Goal: Transaction & Acquisition: Book appointment/travel/reservation

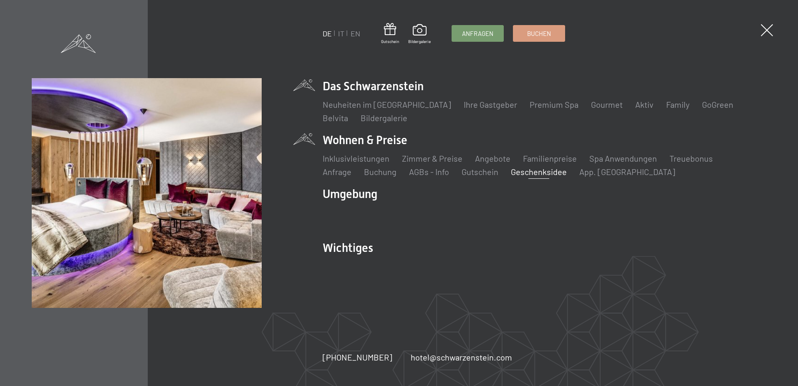
click at [511, 171] on link "Geschenksidee" at bounding box center [539, 171] width 56 height 10
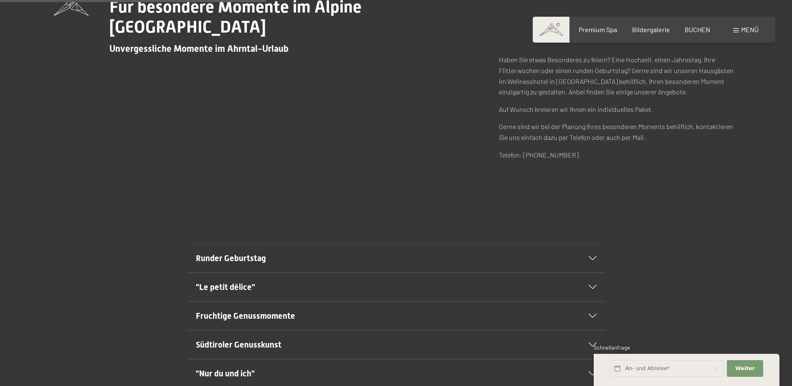
scroll to position [417, 0]
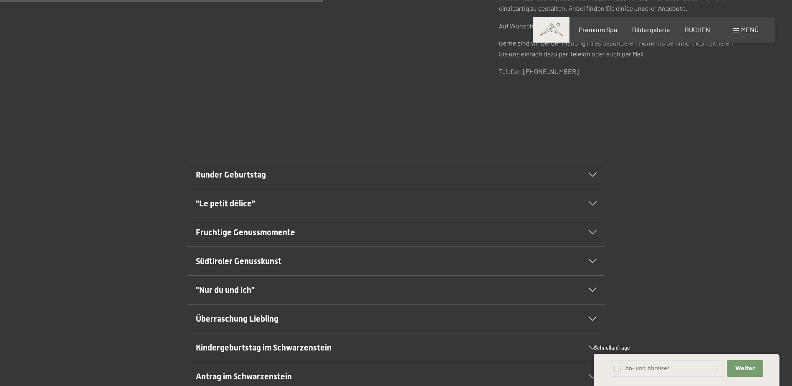
click at [583, 173] on div at bounding box center [587, 174] width 18 height 4
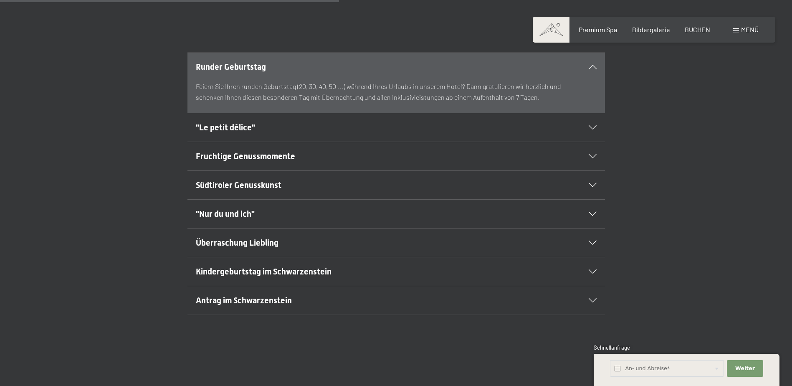
scroll to position [542, 0]
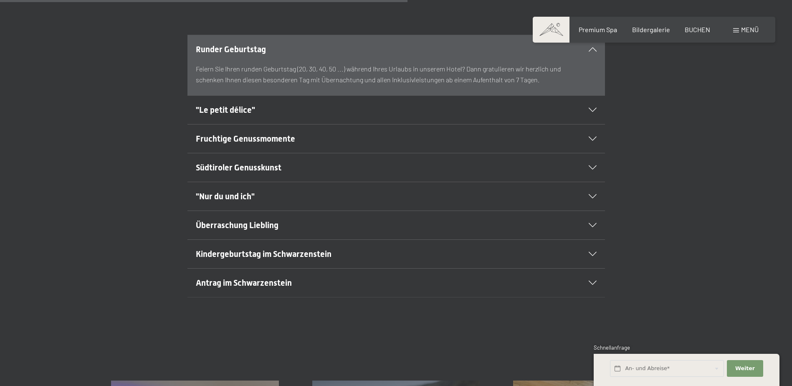
click at [585, 197] on div at bounding box center [587, 196] width 18 height 4
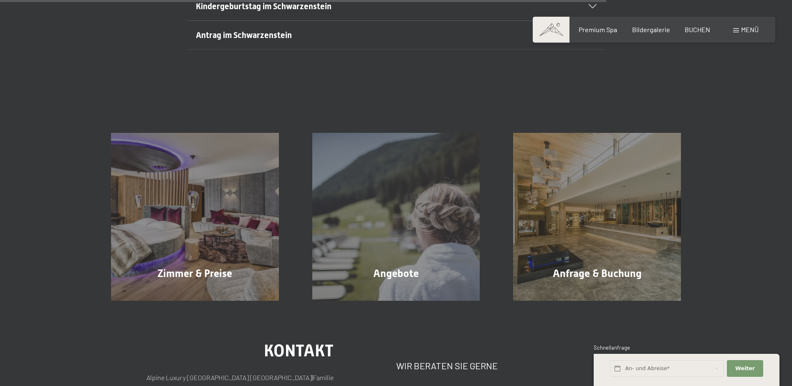
scroll to position [918, 0]
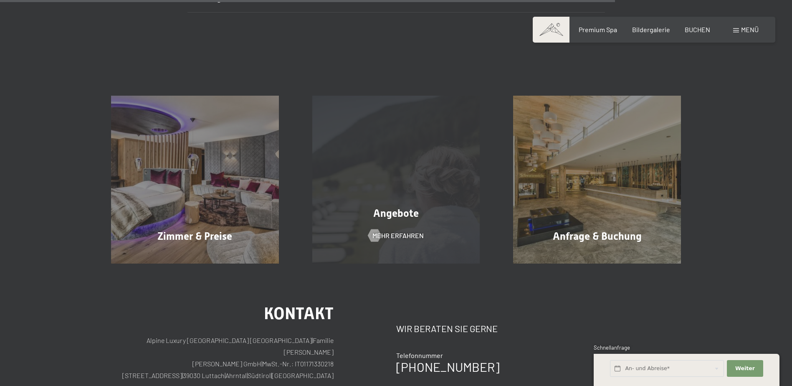
click at [391, 199] on div "Angebote Mehr erfahren" at bounding box center [395, 180] width 201 height 168
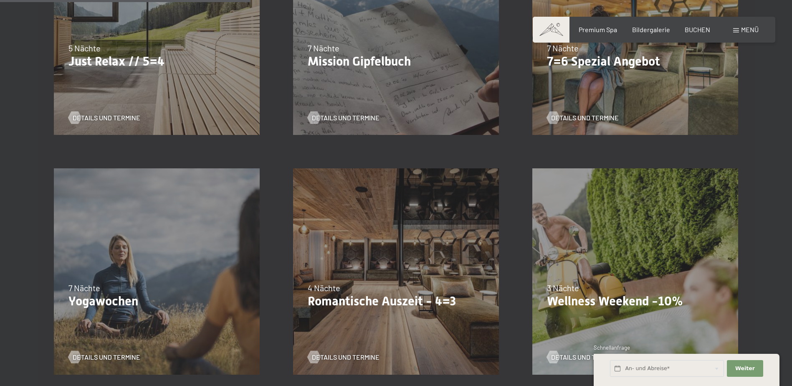
scroll to position [584, 0]
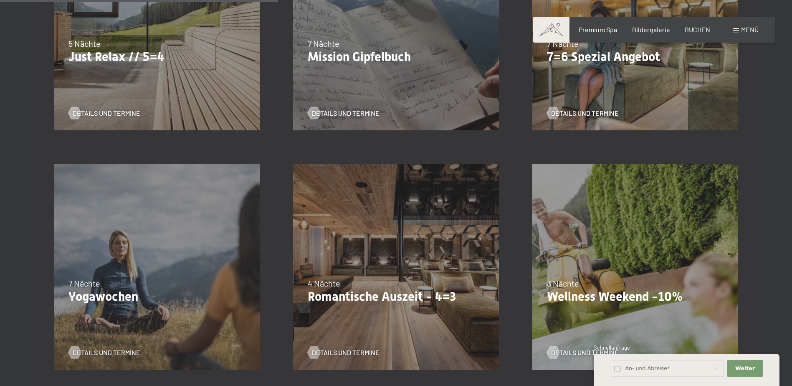
click at [326, 234] on div "09.11.–05.12.2025 08.12.–19.12.2025 11.01.–23.01.2026 08.03.–27.03.2026 29.03.–…" at bounding box center [395, 266] width 239 height 239
click at [357, 282] on div "4 Nächte" at bounding box center [396, 283] width 177 height 12
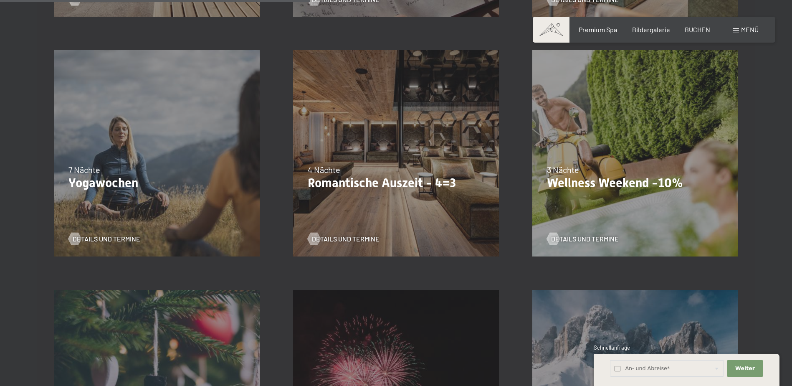
scroll to position [709, 0]
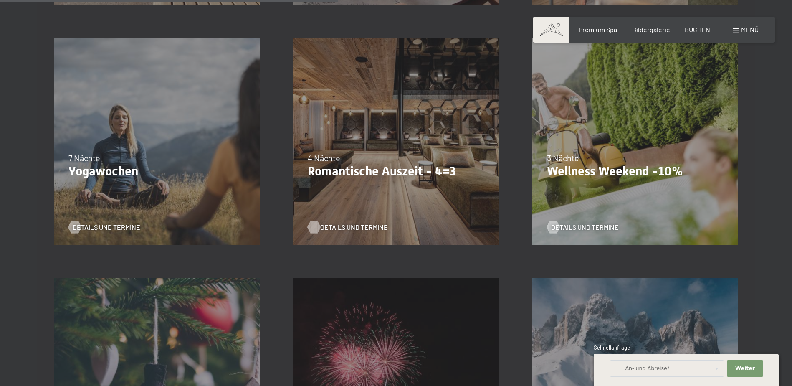
click at [344, 229] on span "Details und Termine" at bounding box center [354, 226] width 68 height 9
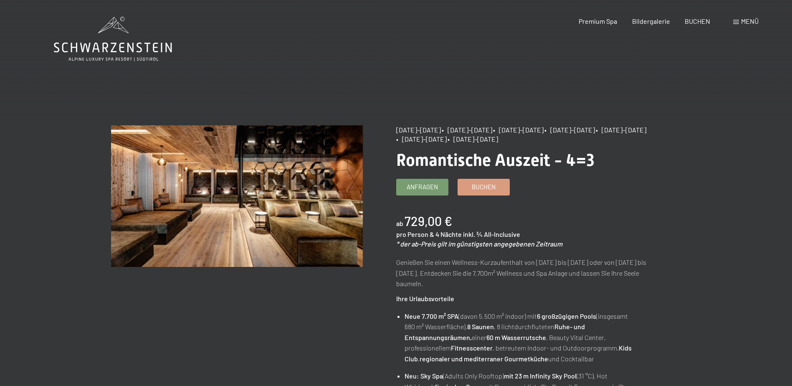
click at [749, 20] on span "Menü" at bounding box center [750, 21] width 18 height 8
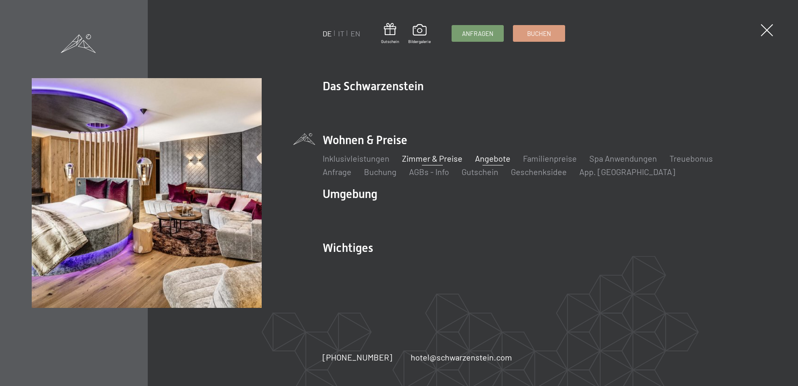
click at [431, 156] on link "Zimmer & Preise" at bounding box center [432, 158] width 61 height 10
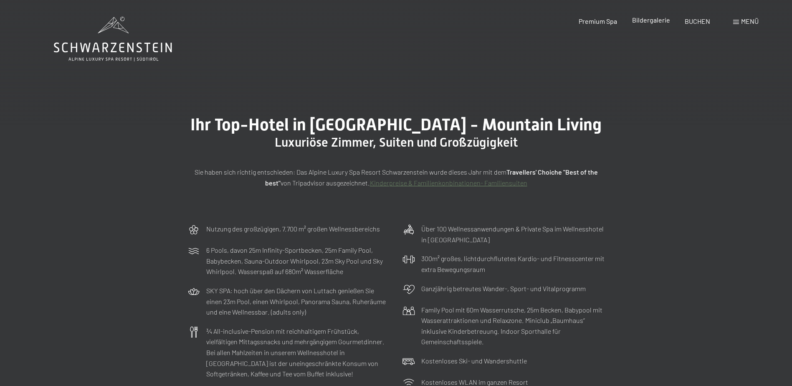
click at [656, 22] on span "Bildergalerie" at bounding box center [651, 20] width 38 height 8
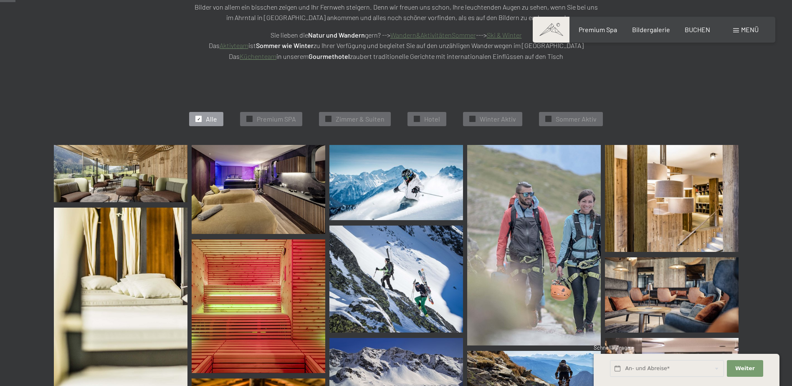
scroll to position [209, 0]
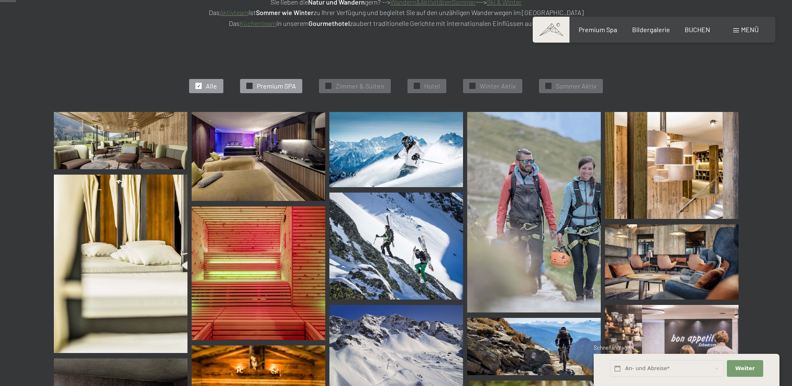
click at [272, 90] on span "Premium SPA" at bounding box center [276, 85] width 39 height 9
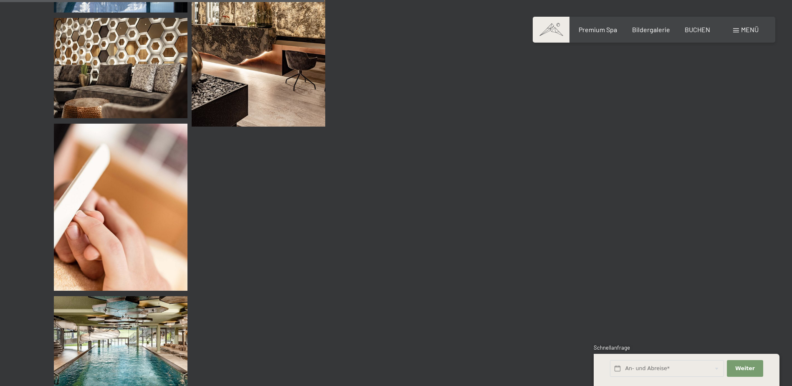
scroll to position [794, 0]
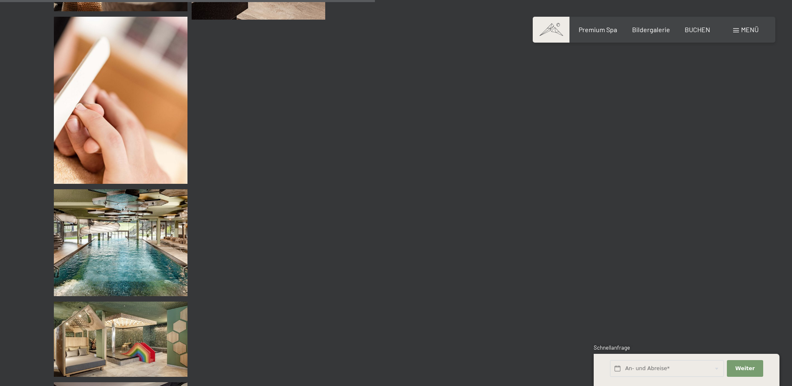
click at [743, 30] on span "Menü" at bounding box center [750, 29] width 18 height 8
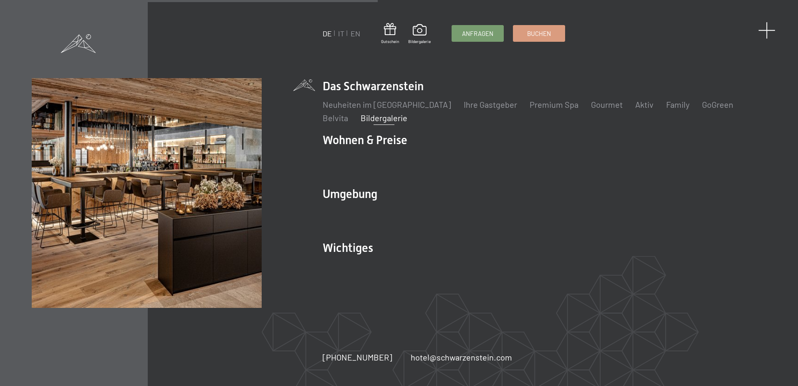
click at [767, 28] on span at bounding box center [766, 30] width 17 height 17
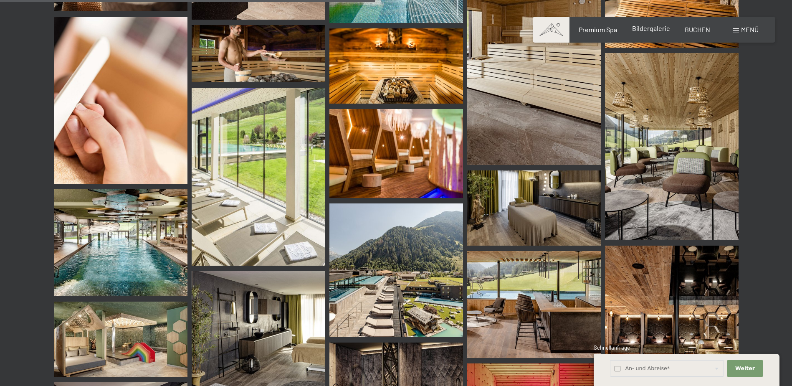
click at [651, 25] on span "Bildergalerie" at bounding box center [651, 28] width 38 height 8
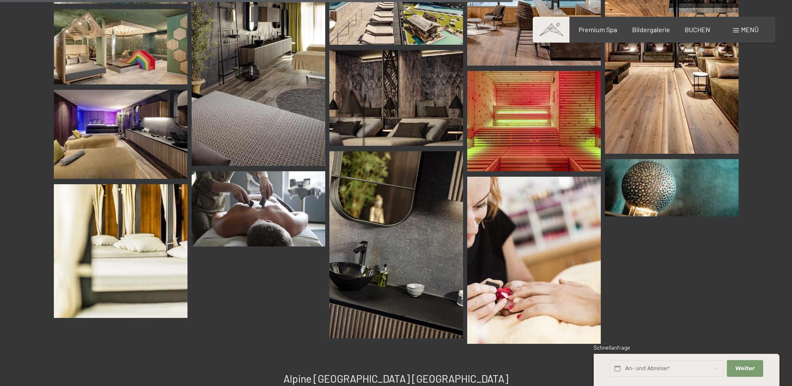
scroll to position [1125, 0]
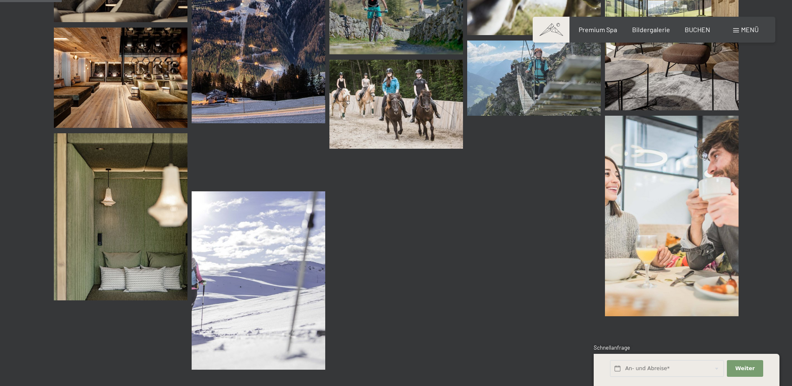
scroll to position [1001, 0]
